Goal: Task Accomplishment & Management: Use online tool/utility

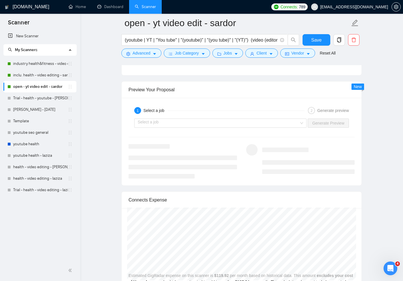
scroll to position [1753, 0]
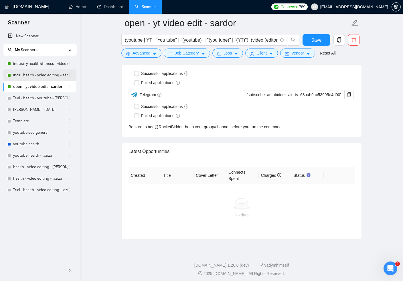
click at [32, 76] on link "inclu. health - video editing - sardor" at bounding box center [40, 74] width 55 height 11
click at [32, 64] on link "industry health&fitness - video editing - sardor" at bounding box center [40, 63] width 55 height 11
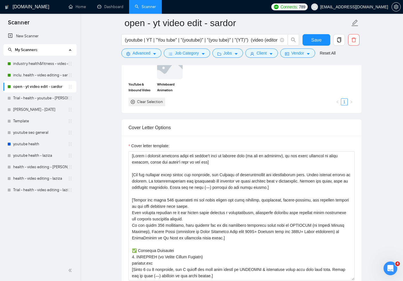
scroll to position [0, 0]
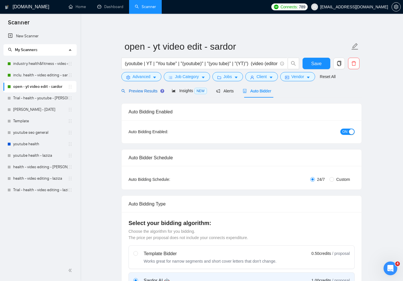
click at [141, 89] on span "Preview Results" at bounding box center [141, 91] width 41 height 5
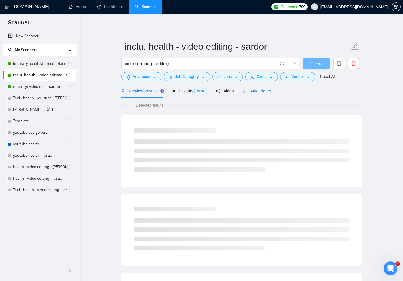
click at [255, 92] on span "Auto Bidder" at bounding box center [257, 91] width 28 height 5
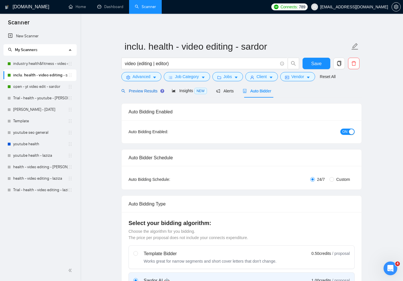
drag, startPoint x: 150, startPoint y: 90, endPoint x: 195, endPoint y: 0, distance: 100.6
click at [150, 90] on span "Preview Results" at bounding box center [141, 91] width 41 height 5
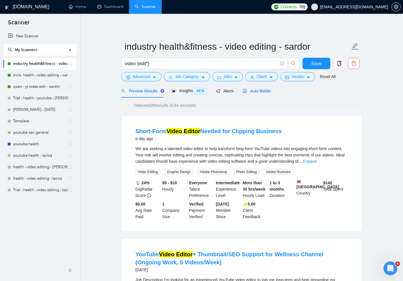
click at [271, 90] on span "Auto Bidder" at bounding box center [257, 91] width 28 height 5
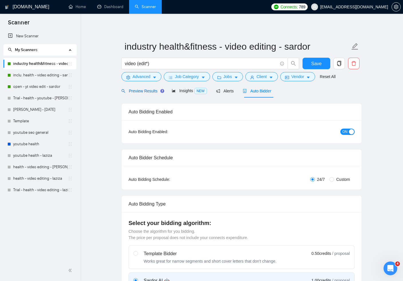
click at [141, 93] on div "Preview Results" at bounding box center [141, 91] width 41 height 6
